Goal: Check status: Check status

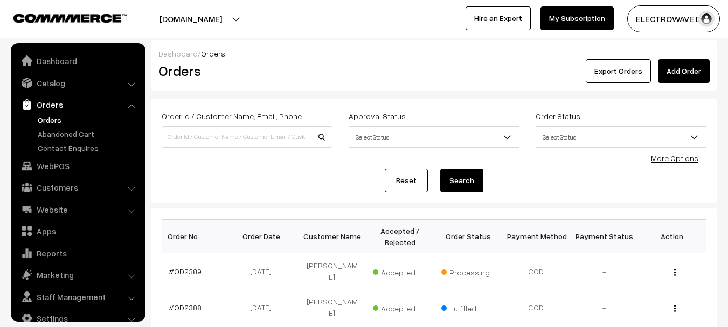
click at [242, 133] on input at bounding box center [247, 137] width 171 height 22
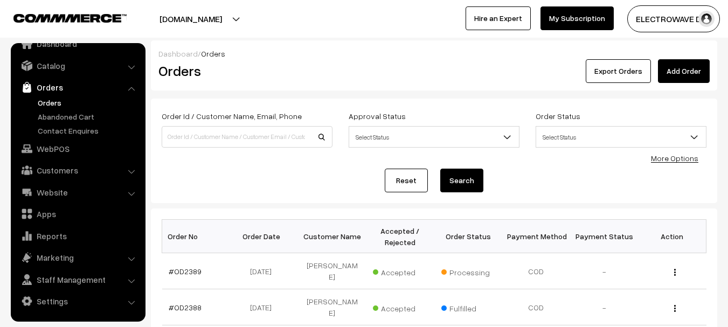
click at [54, 101] on link "Orders" at bounding box center [88, 102] width 107 height 11
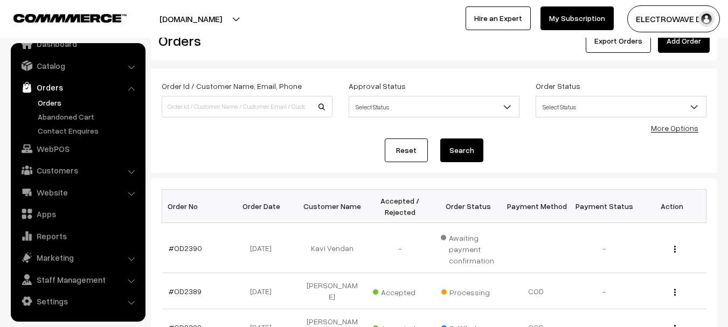
scroll to position [27, 0]
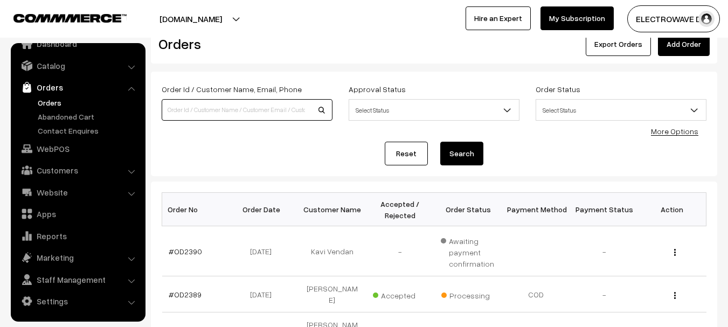
click at [262, 107] on input at bounding box center [247, 110] width 171 height 22
type input "OD2379"
click at [440, 142] on button "Search" at bounding box center [461, 154] width 43 height 24
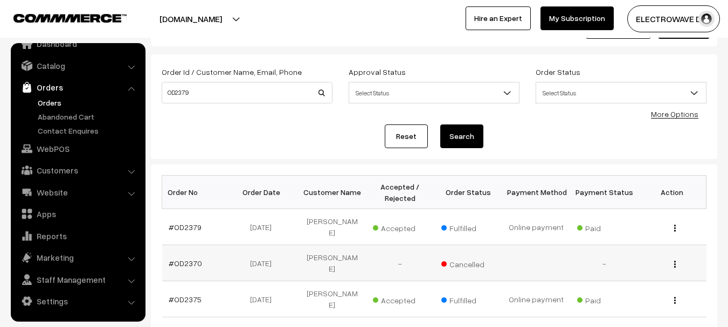
scroll to position [54, 0]
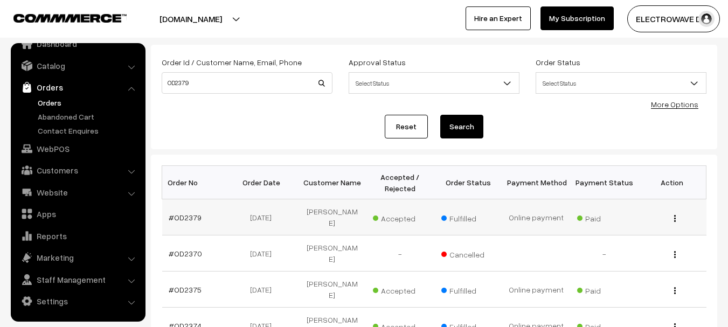
click at [180, 204] on td "#OD2379" at bounding box center [196, 217] width 68 height 36
click at [180, 213] on link "#OD2379" at bounding box center [185, 217] width 33 height 9
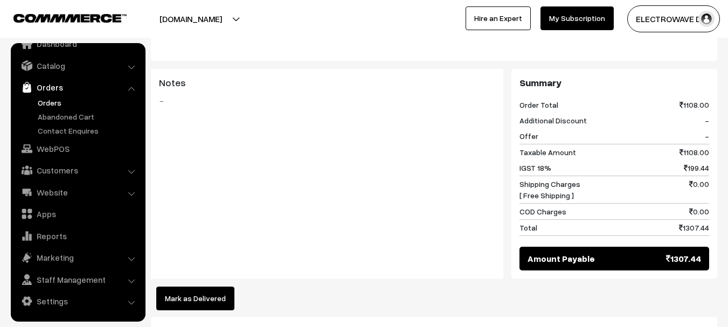
scroll to position [646, 0]
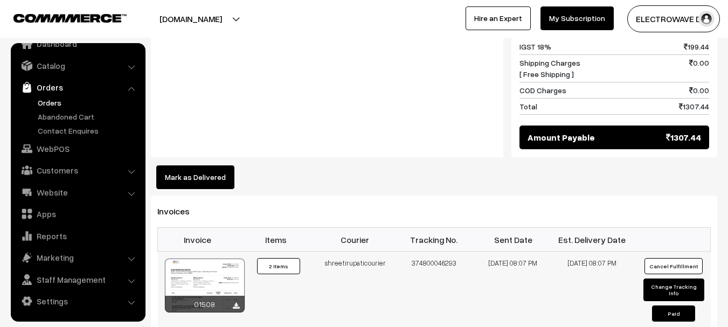
click at [435, 252] on td "374800046293" at bounding box center [433, 292] width 79 height 81
copy td "374800046293"
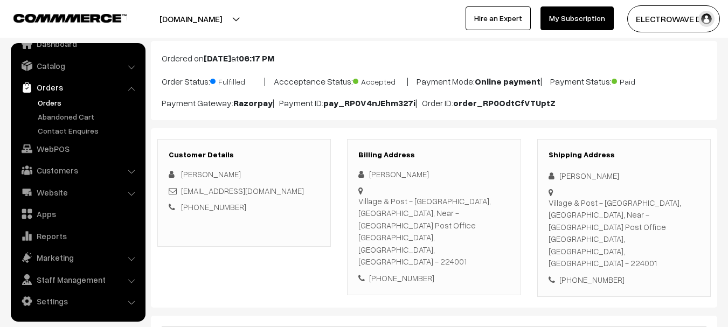
scroll to position [54, 0]
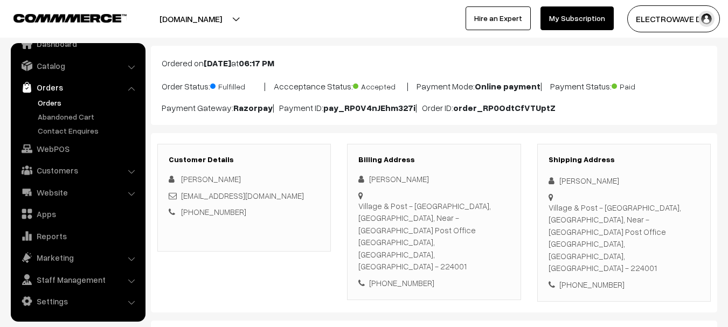
click at [579, 279] on div "+91 9235856057" at bounding box center [623, 285] width 151 height 12
copy div "+91 9235856057"
